Goal: Find specific page/section: Find specific page/section

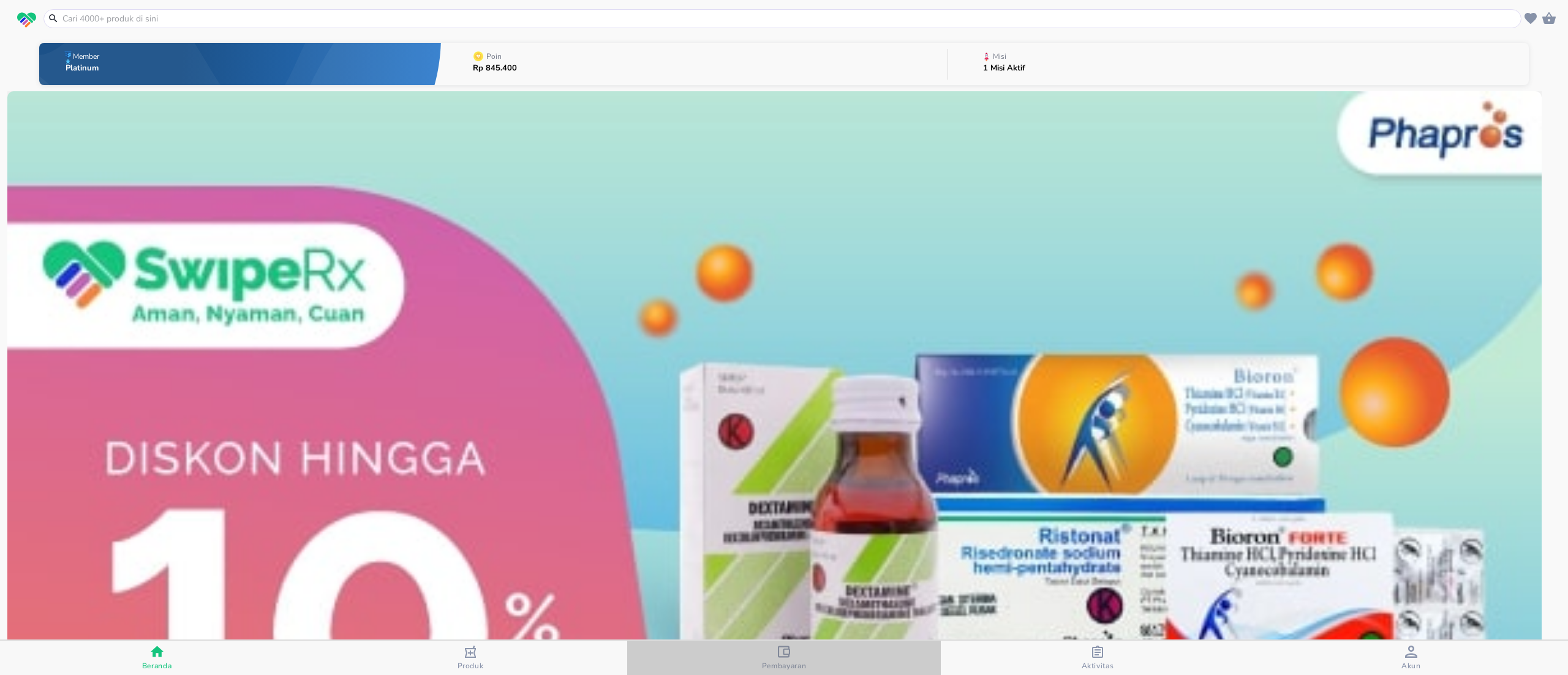
click at [767, 654] on div "Pembayaran" at bounding box center [784, 658] width 44 height 25
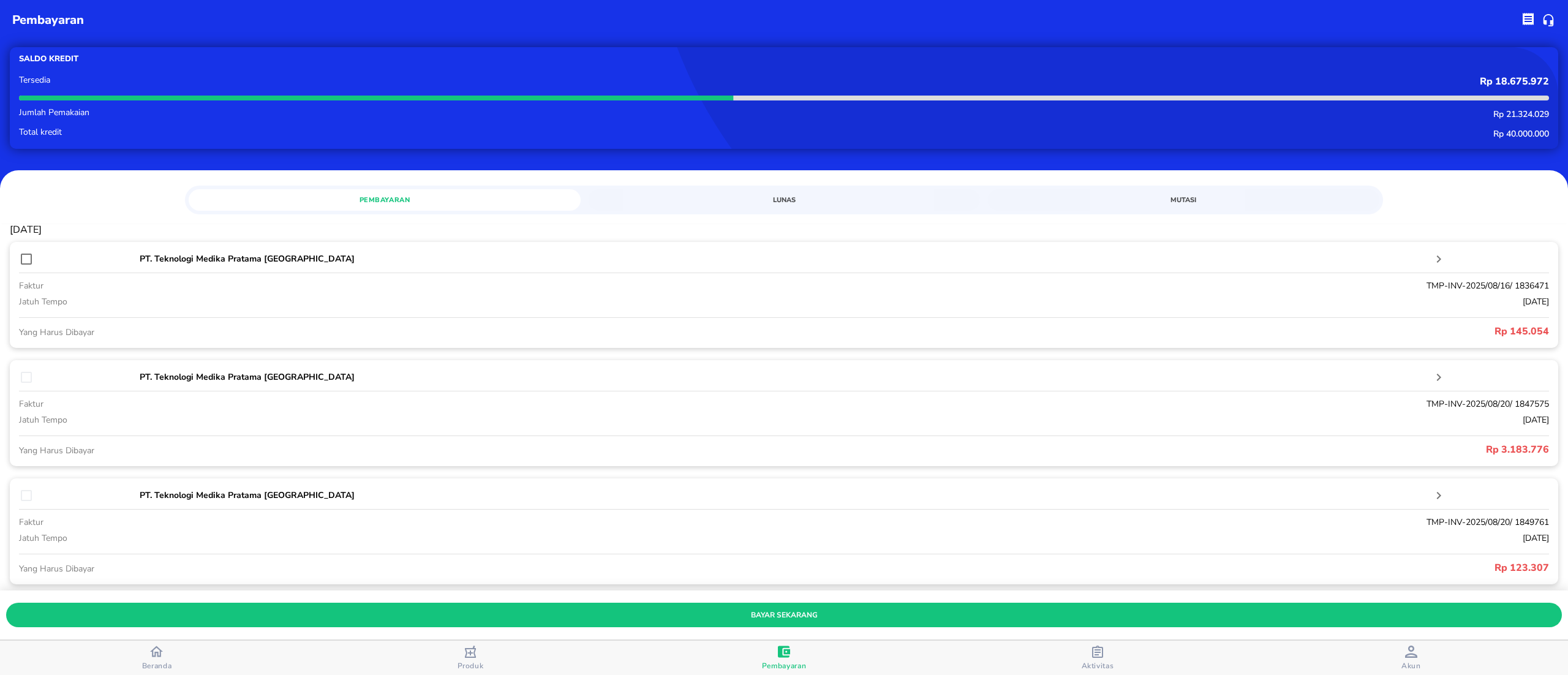
click at [794, 207] on button "Lunas" at bounding box center [784, 200] width 392 height 22
